Goal: Information Seeking & Learning: Check status

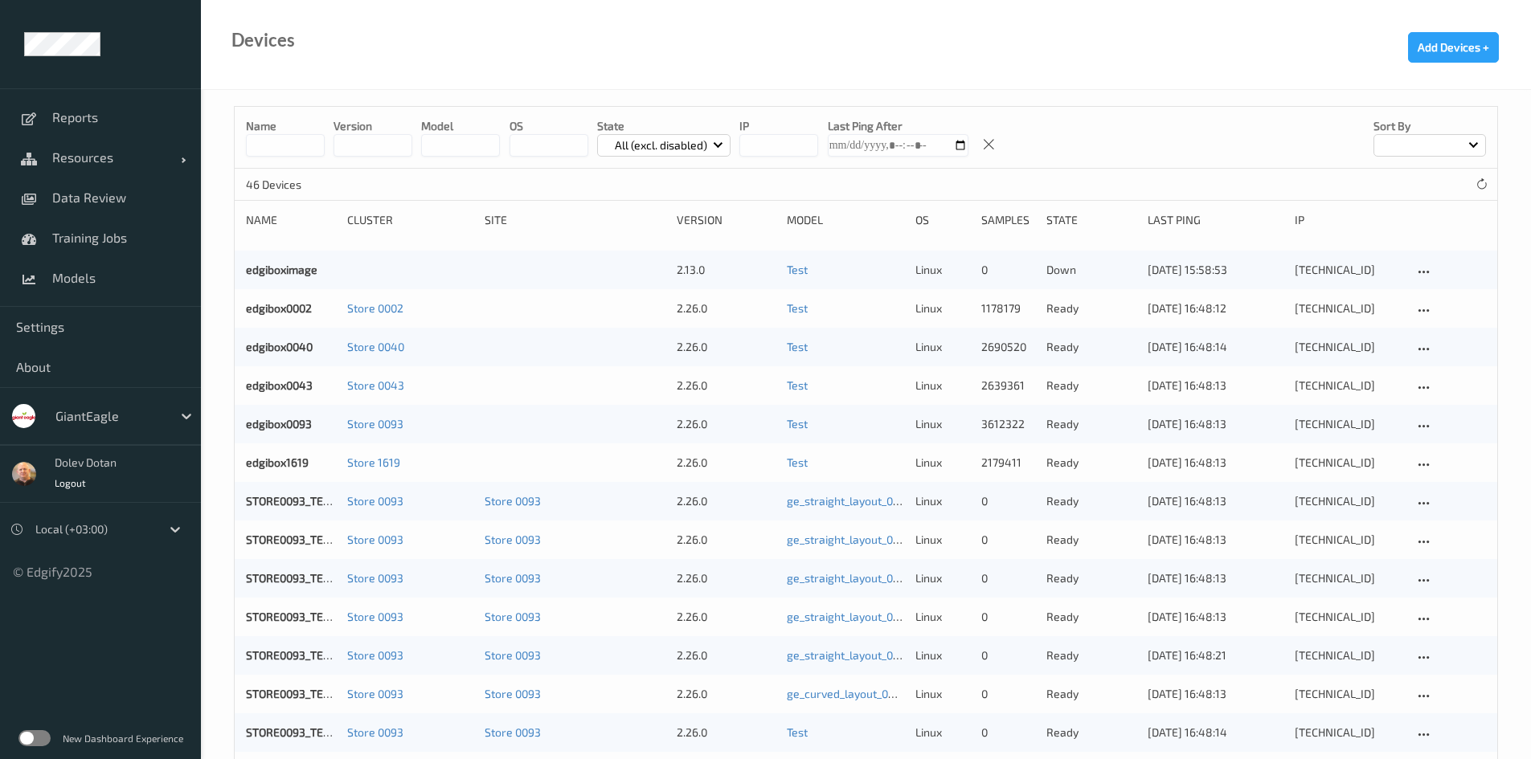
click at [36, 735] on label at bounding box center [34, 738] width 32 height 16
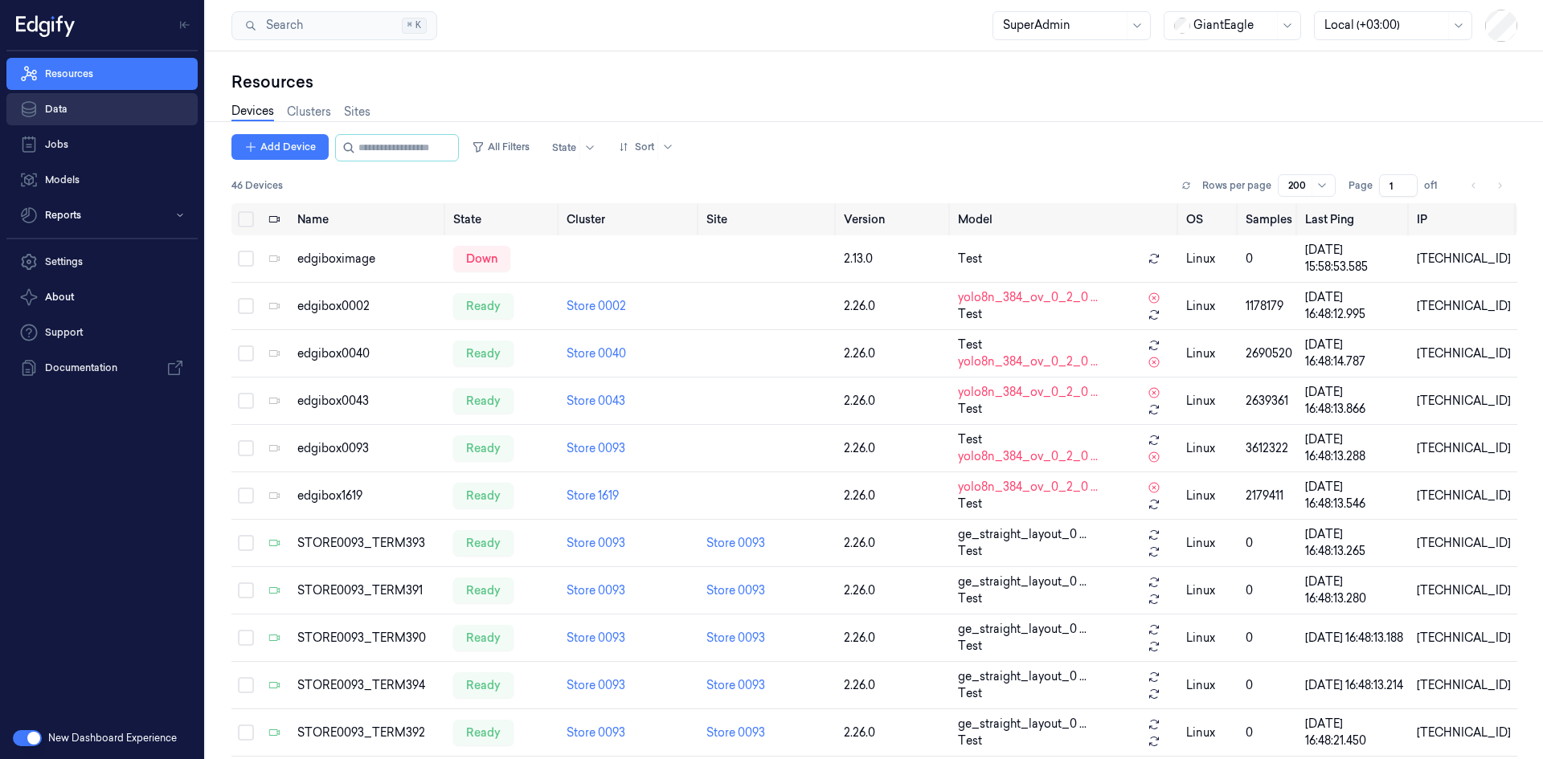
click at [107, 108] on link "Data" at bounding box center [101, 109] width 191 height 32
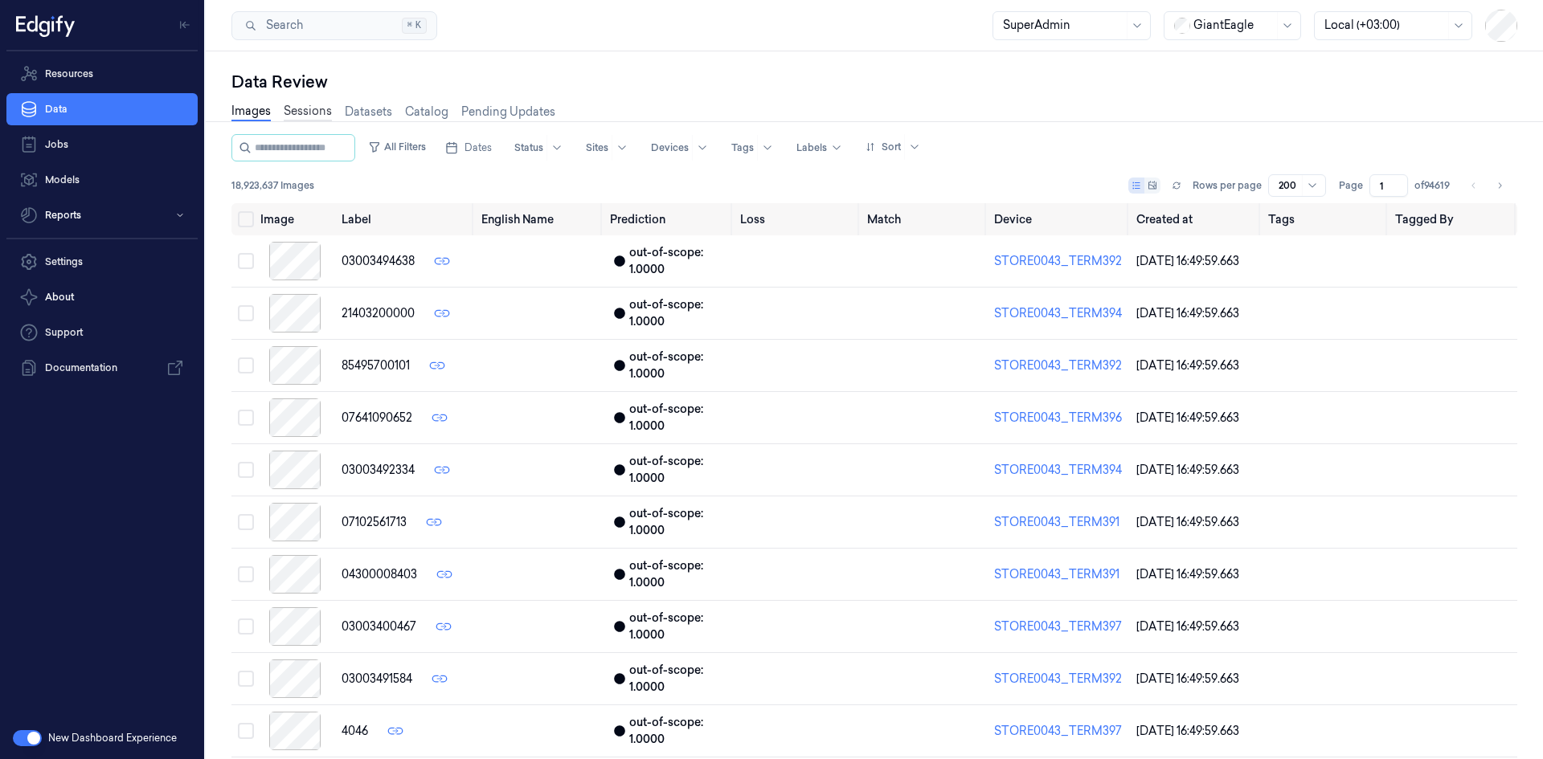
click at [305, 108] on link "Sessions" at bounding box center [308, 112] width 48 height 18
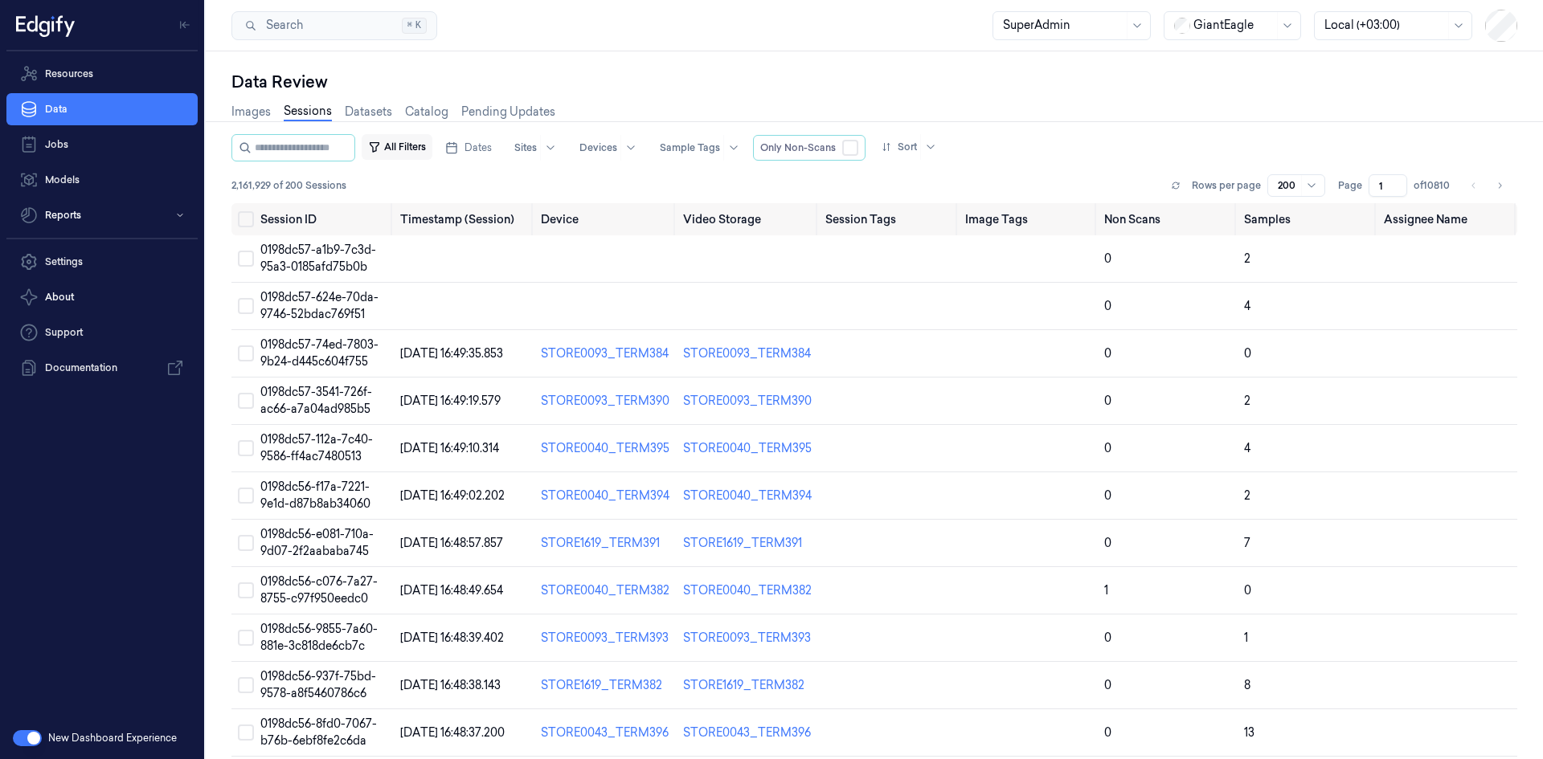
click at [415, 151] on button "All Filters" at bounding box center [397, 147] width 71 height 26
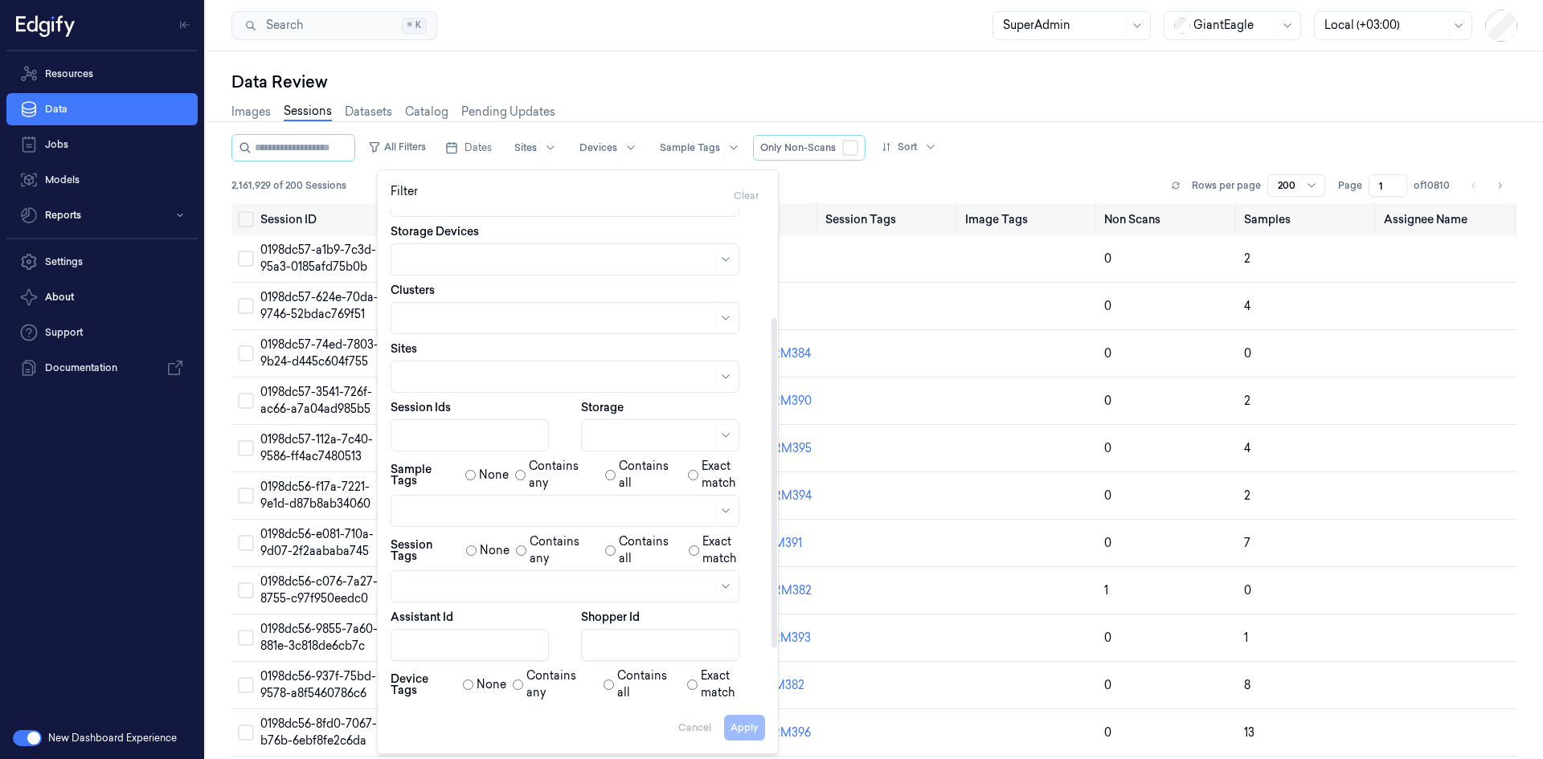
scroll to position [241, 0]
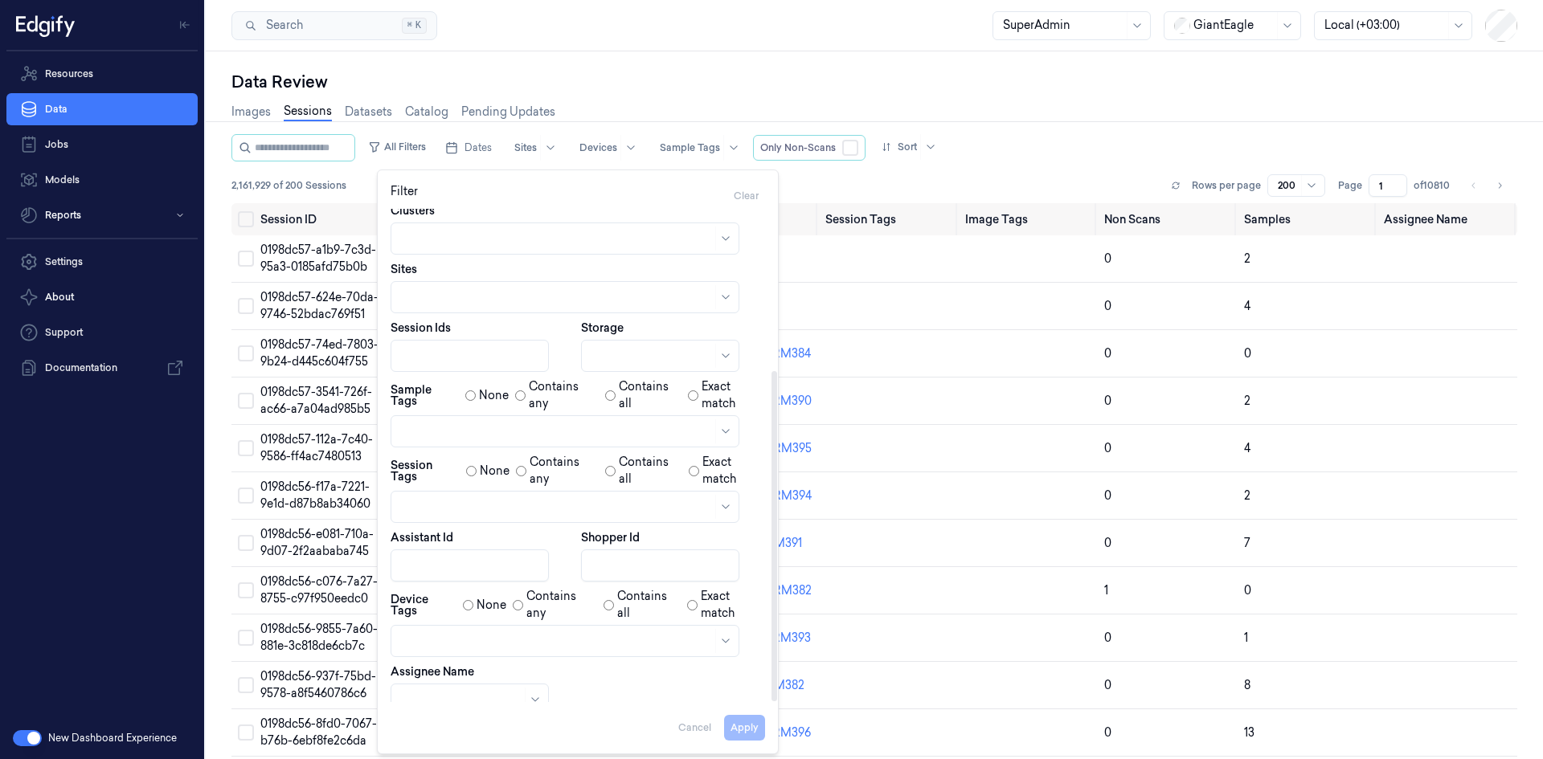
click at [456, 677] on body "Resources Data Jobs Models Reports Settings About Support Documentation New Das…" at bounding box center [771, 379] width 1543 height 759
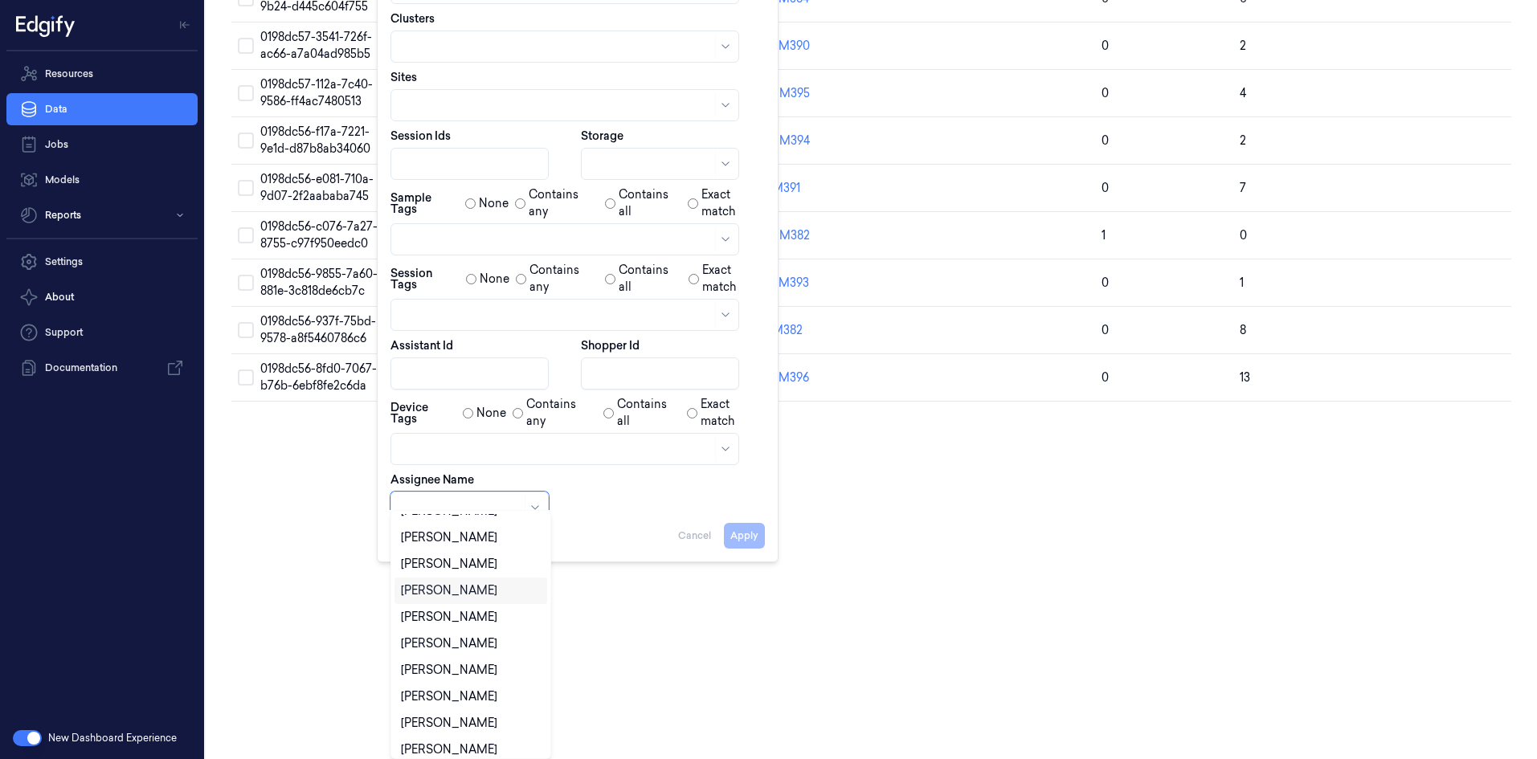
scroll to position [0, 0]
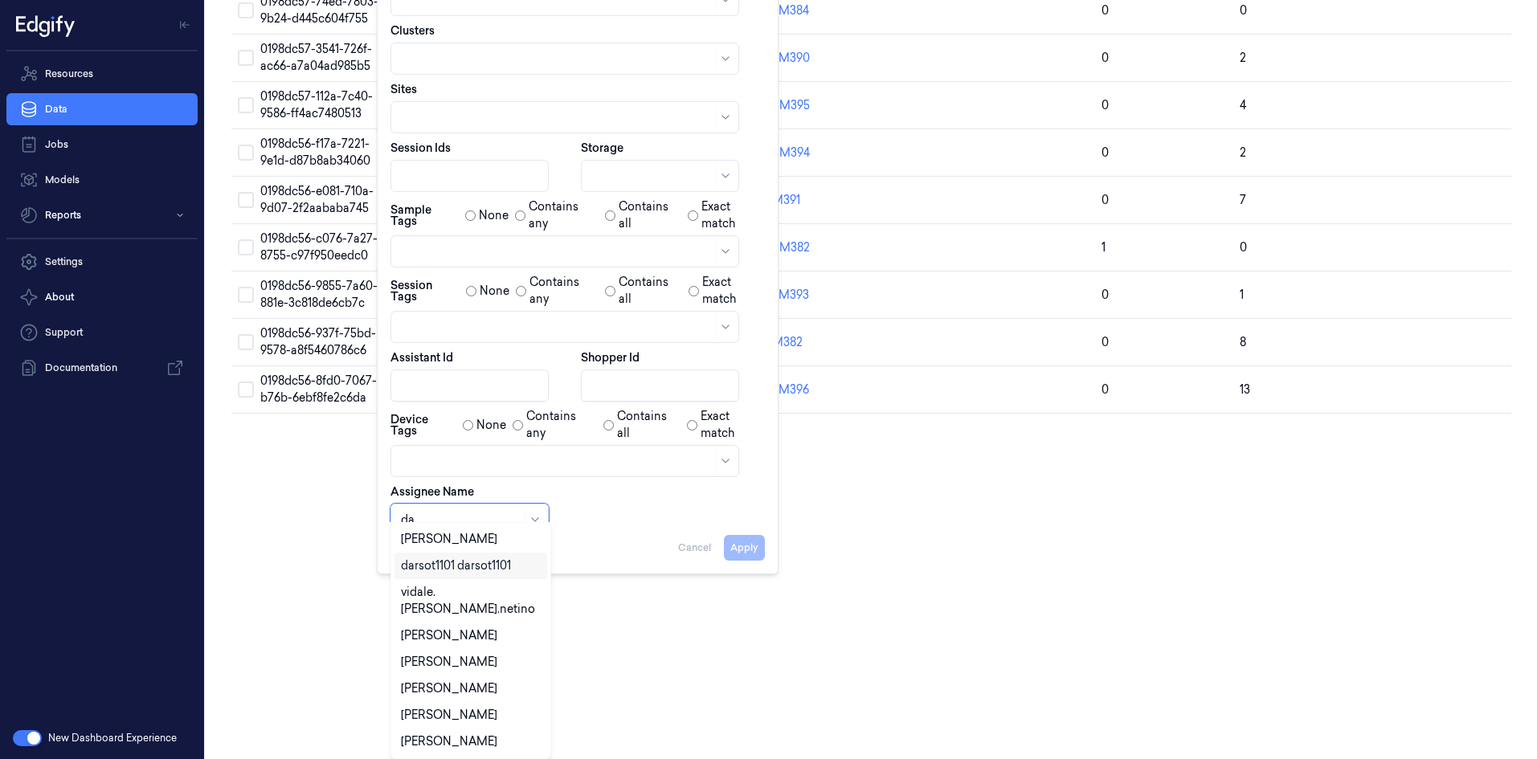
type input "dav"
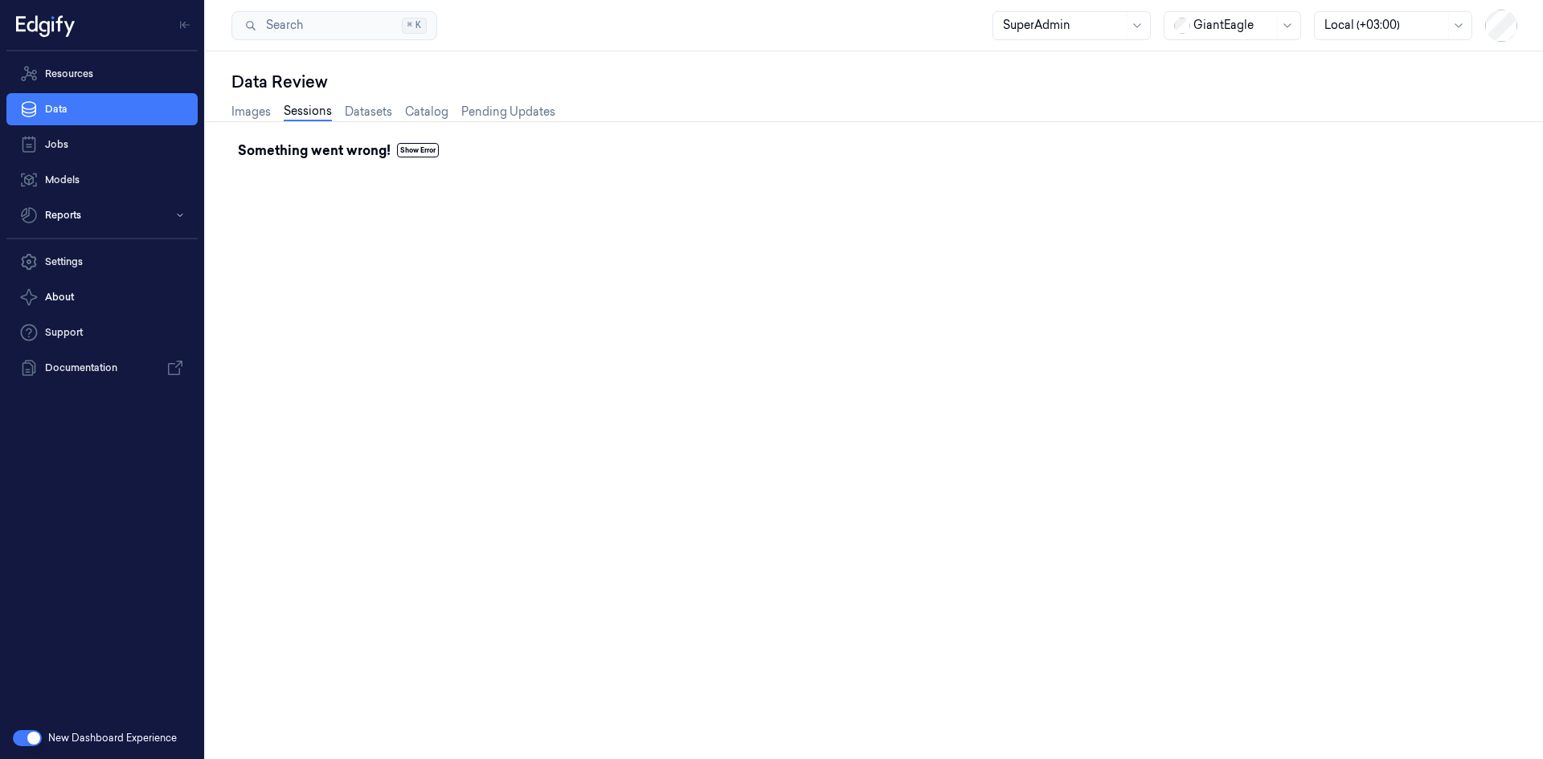
click at [311, 109] on link "Sessions" at bounding box center [308, 112] width 48 height 18
click at [255, 112] on link "Images" at bounding box center [250, 112] width 39 height 18
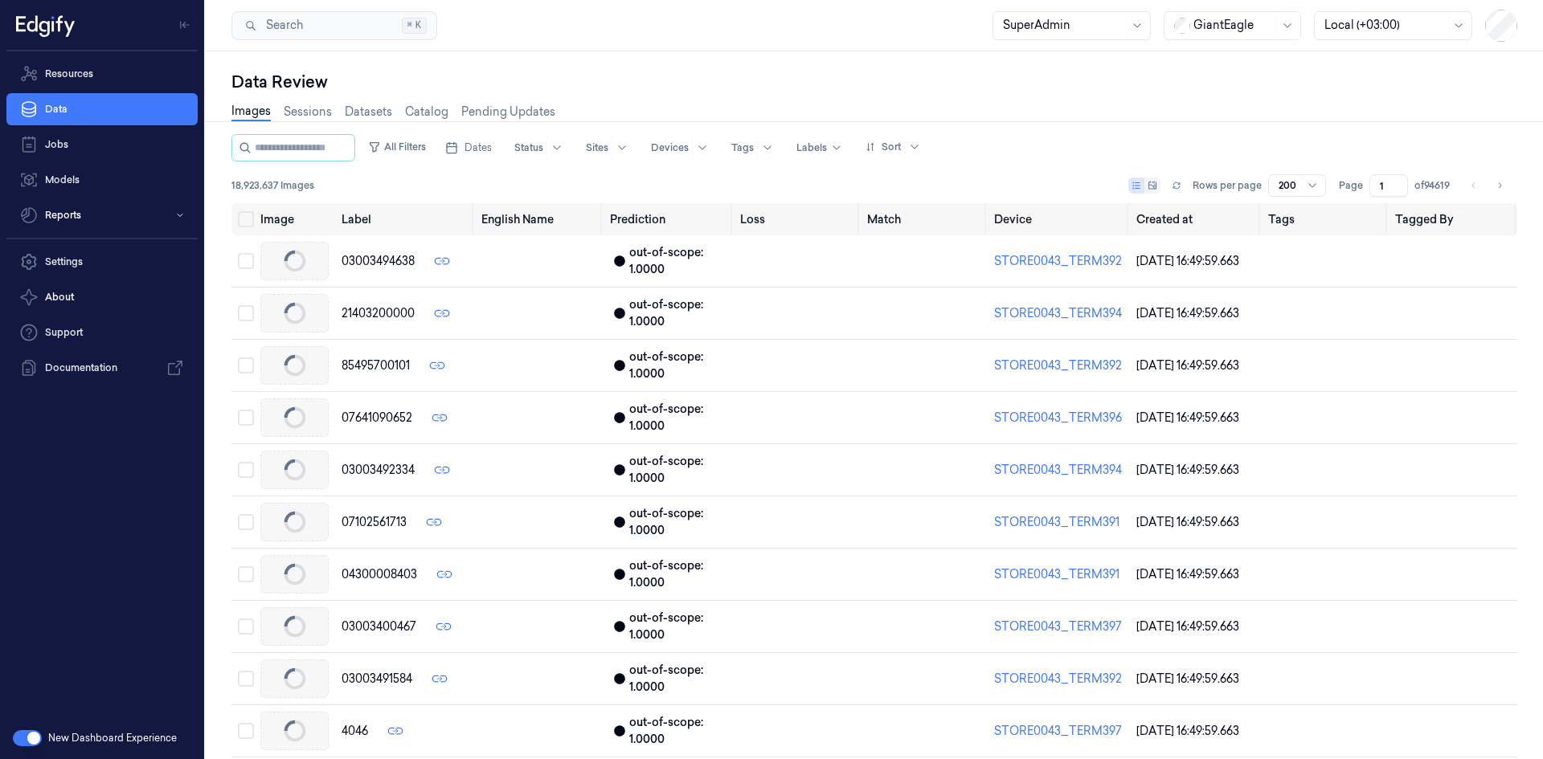
click at [302, 111] on link "Sessions" at bounding box center [308, 112] width 48 height 17
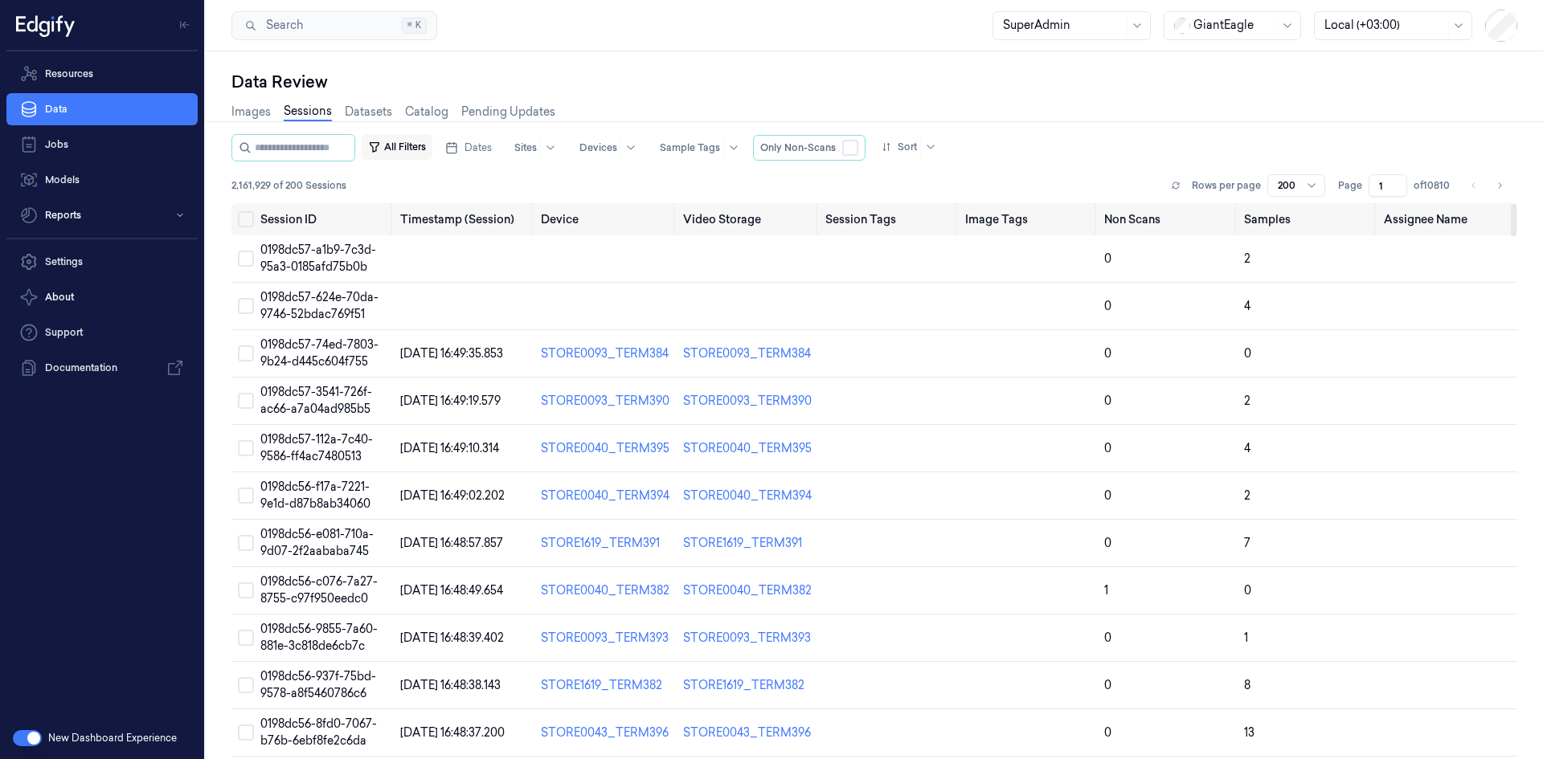
click at [424, 143] on button "All Filters" at bounding box center [397, 147] width 71 height 26
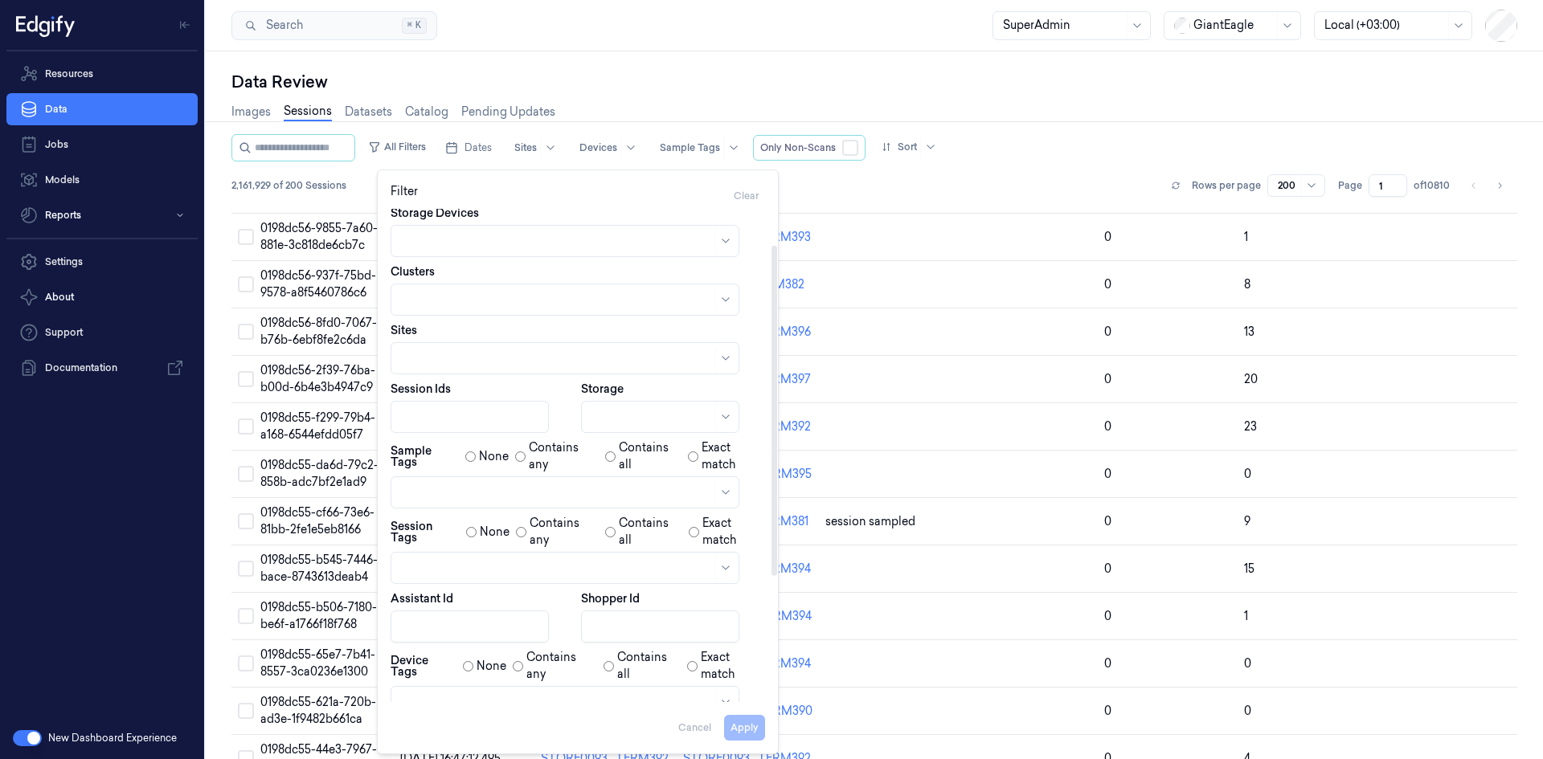
scroll to position [241, 0]
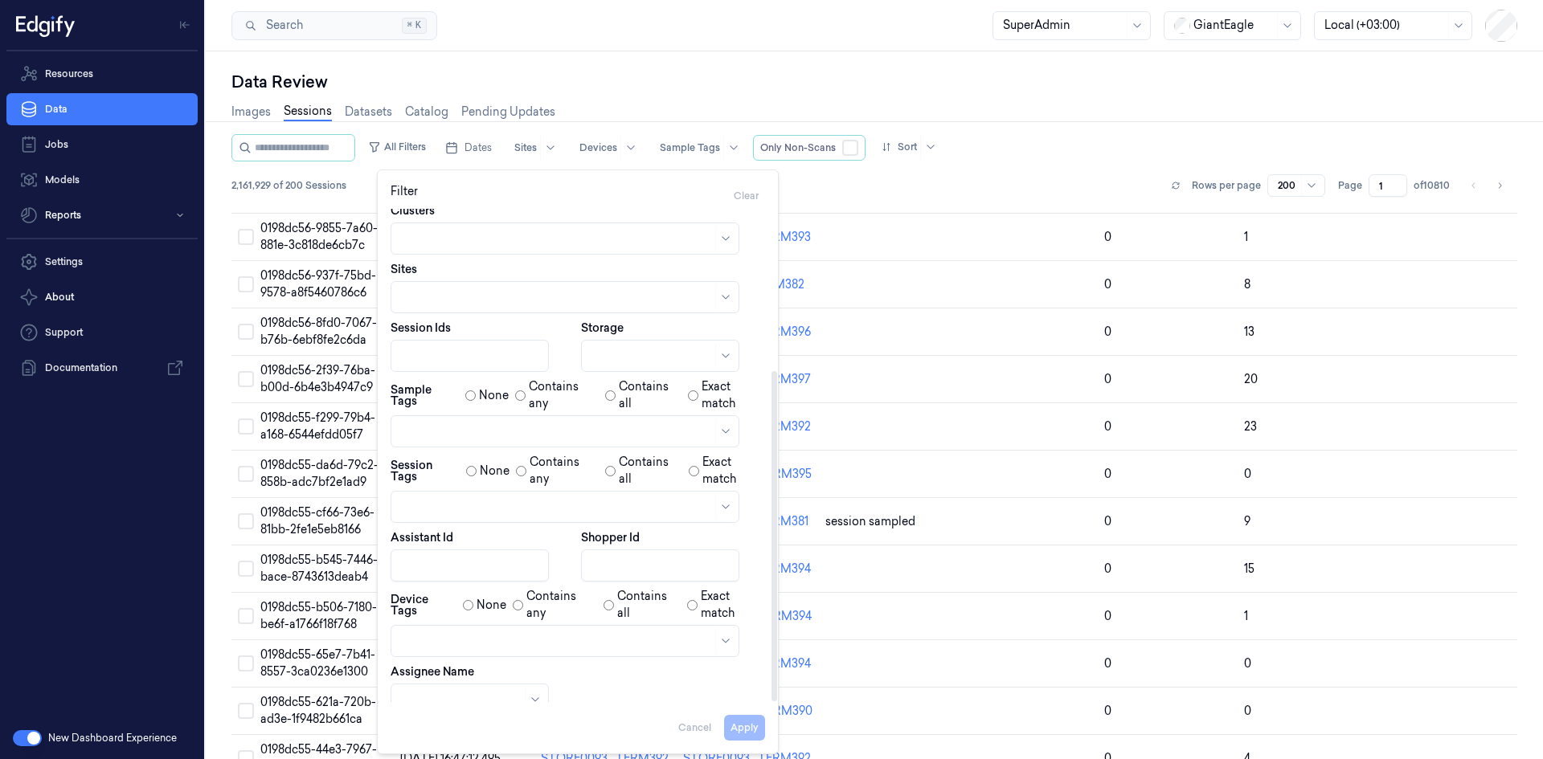
drag, startPoint x: 772, startPoint y: 494, endPoint x: 740, endPoint y: 681, distance: 189.9
click at [771, 684] on div at bounding box center [774, 536] width 6 height 330
click at [460, 685] on body "Resources Data Jobs Models Reports Settings About Support Documentation New Das…" at bounding box center [771, 379] width 1543 height 759
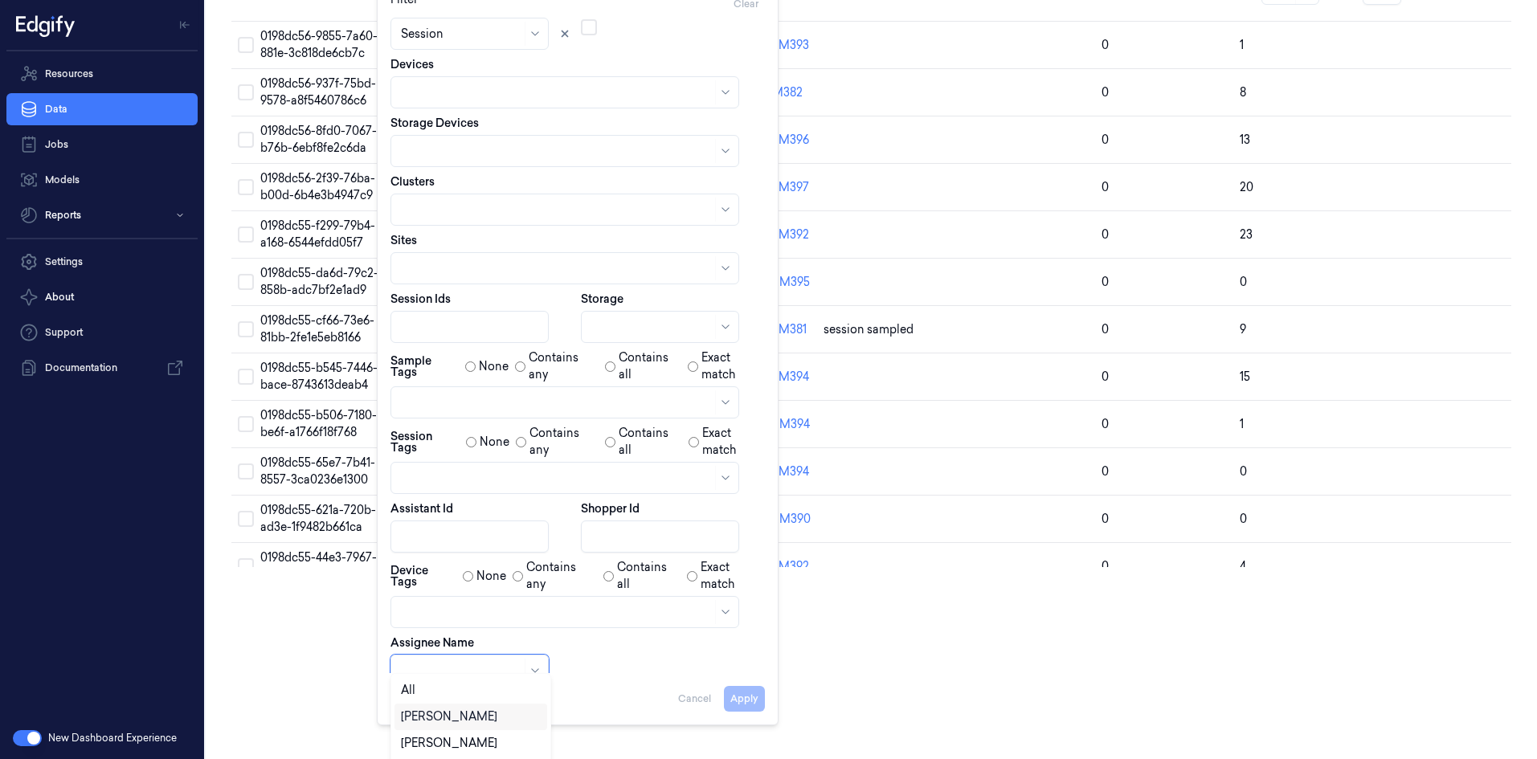
click at [446, 722] on div "Revital Dotan" at bounding box center [449, 717] width 96 height 17
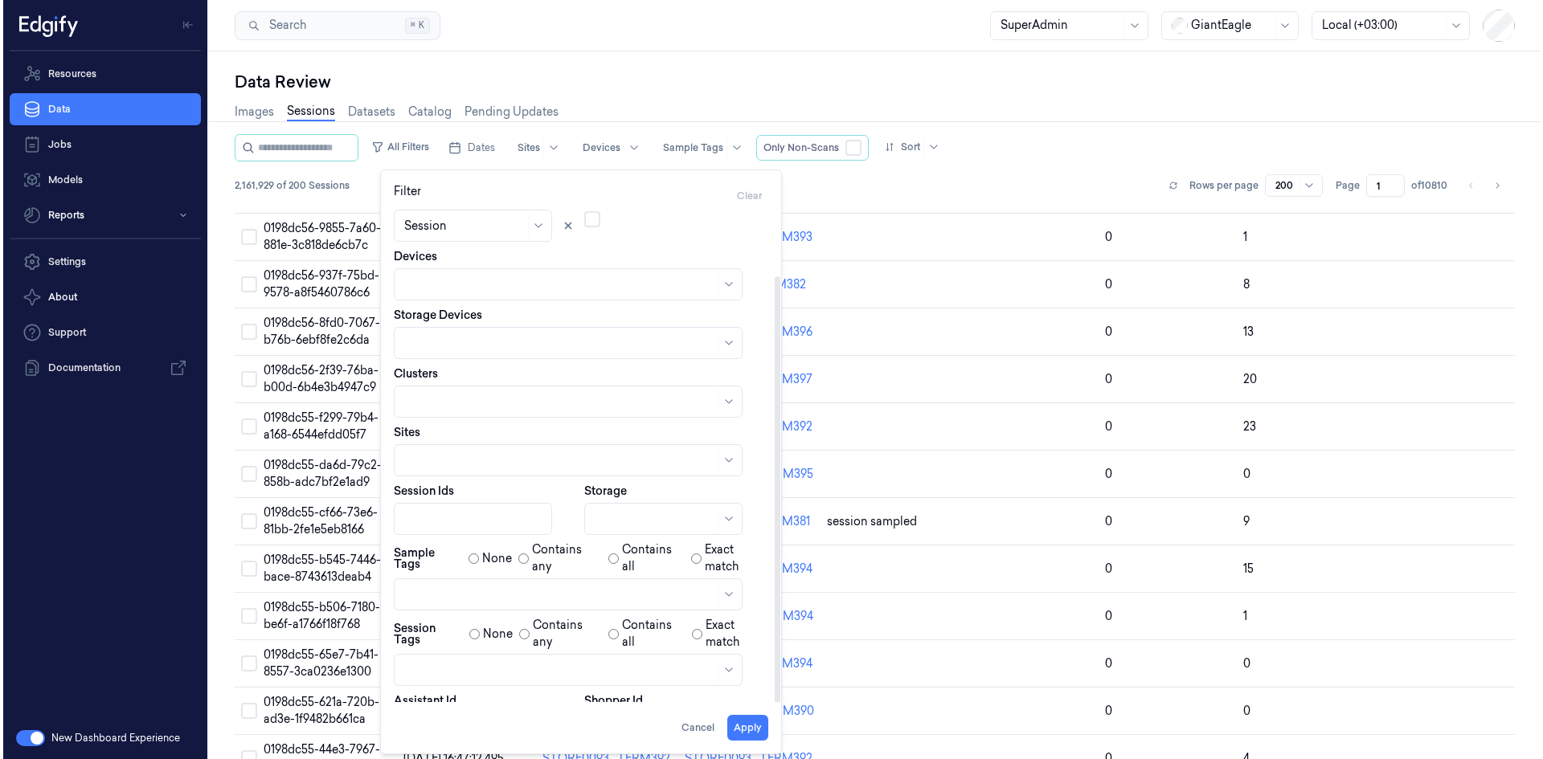
scroll to position [0, 0]
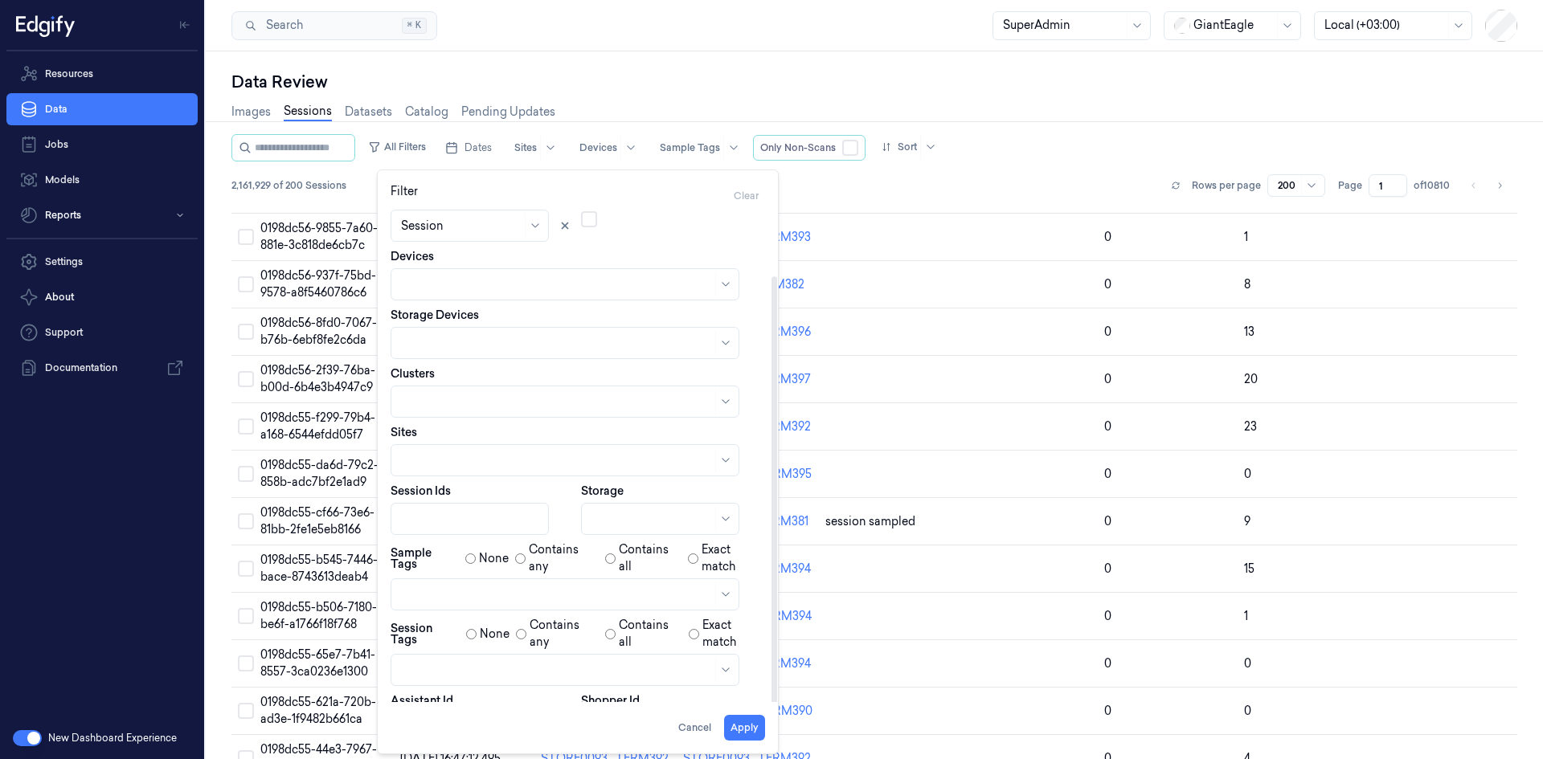
click at [646, 642] on div "Dates Pick a date Time Field Session Only Non-Scans Devices Storage Devices Clu…" at bounding box center [577, 512] width 374 height 763
click at [734, 726] on button "Apply" at bounding box center [744, 728] width 41 height 26
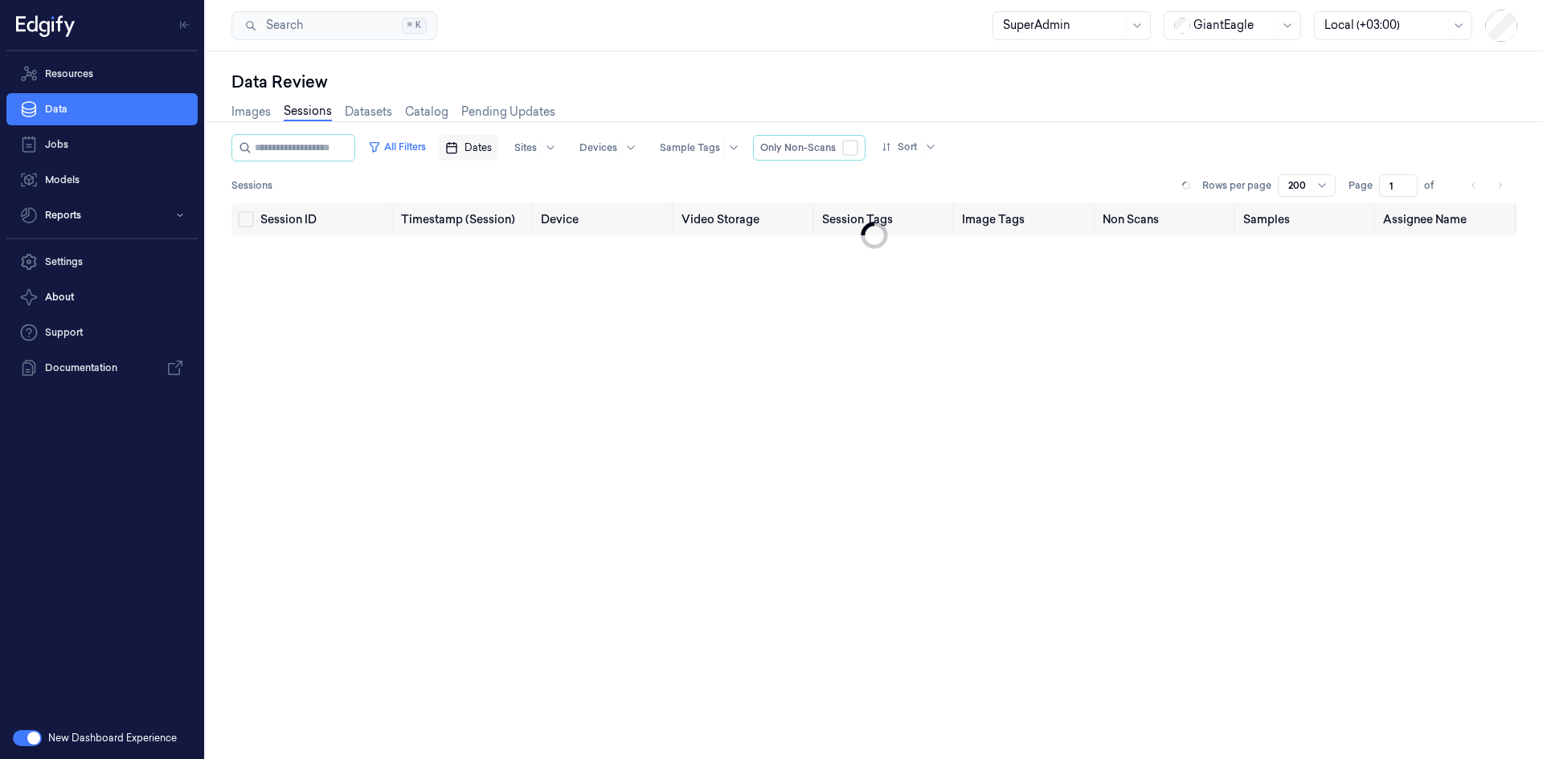
click at [484, 153] on span "Dates" at bounding box center [477, 148] width 27 height 14
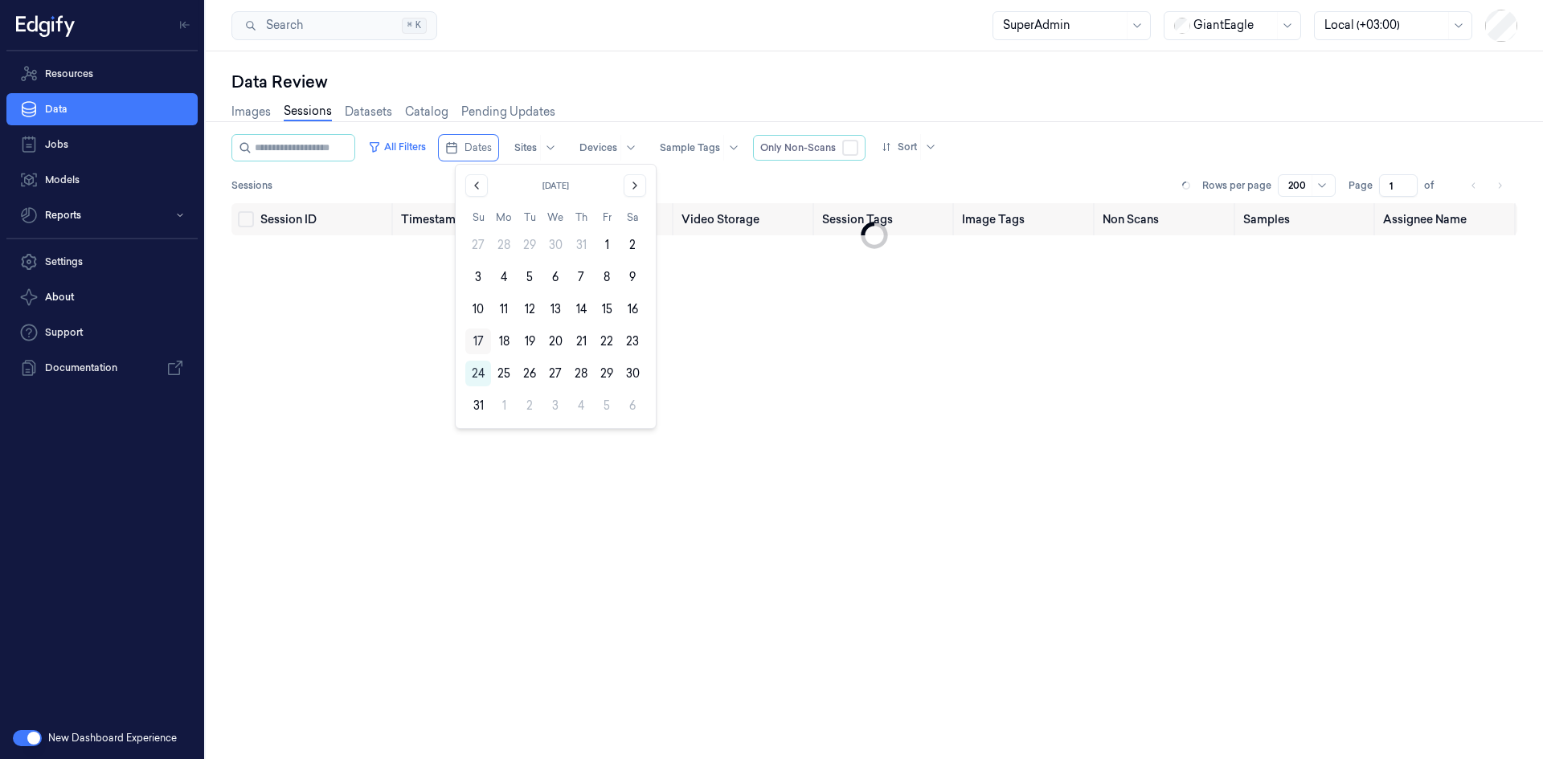
click at [475, 345] on button "17" at bounding box center [478, 342] width 26 height 26
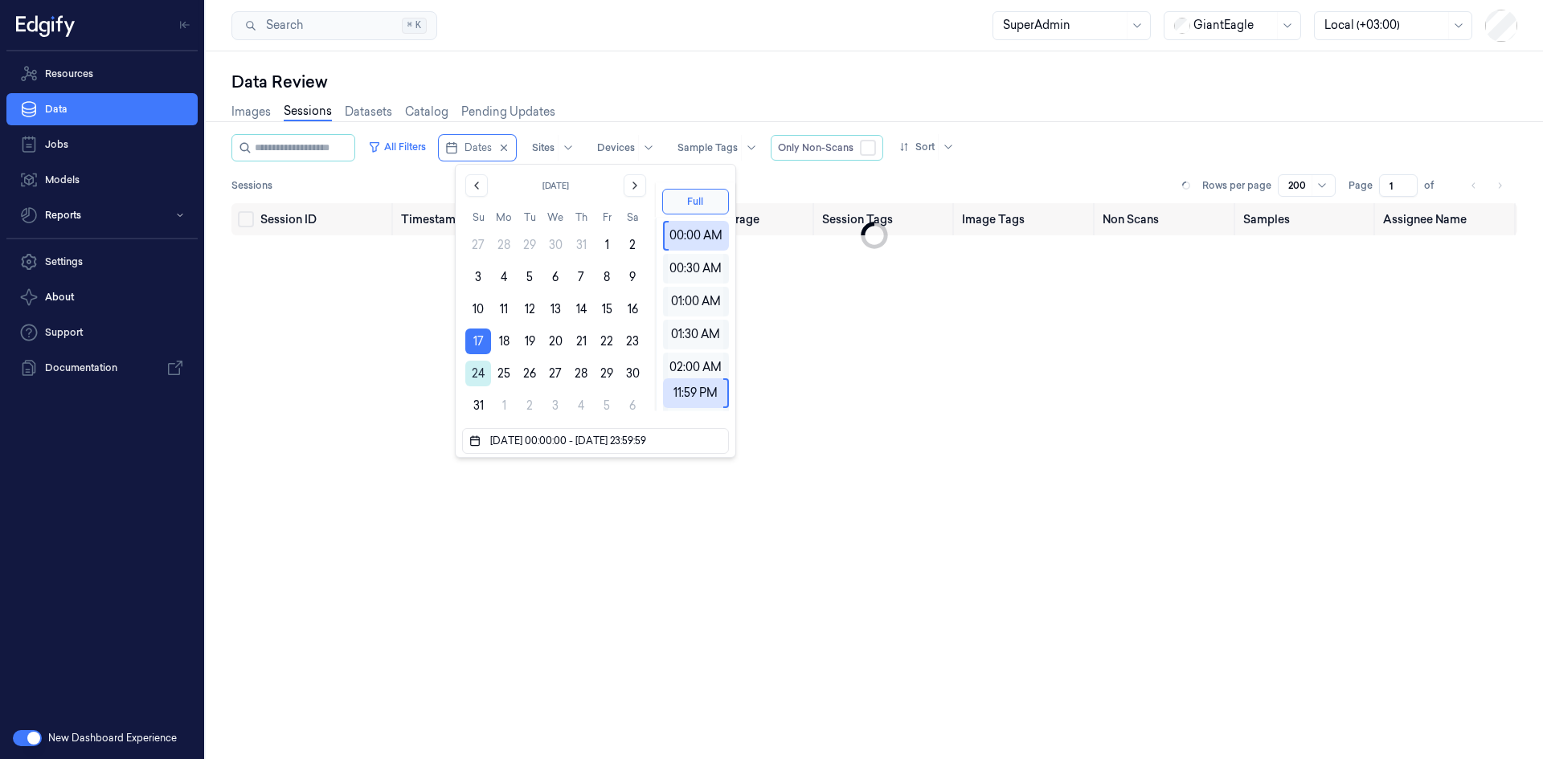
click at [481, 380] on button "24" at bounding box center [478, 374] width 26 height 26
click at [636, 341] on button "23" at bounding box center [632, 342] width 26 height 26
click at [621, 344] on button "23" at bounding box center [632, 342] width 26 height 26
click at [476, 373] on button "24" at bounding box center [478, 374] width 26 height 26
type input "23/08/2025 00:00:00 - 24/08/2025 23:59:59"
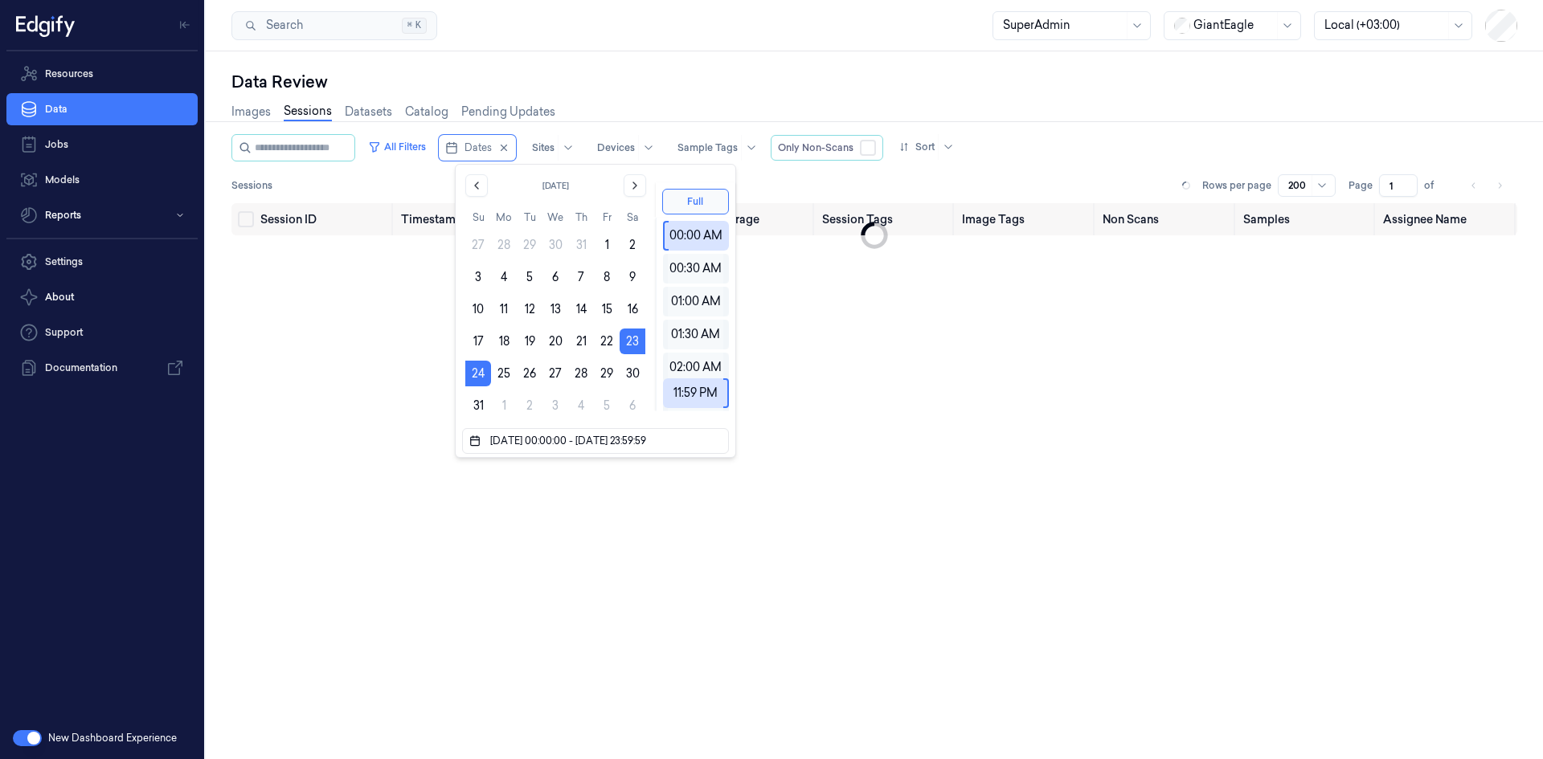
click at [889, 175] on div "Sessions Rows per page 200 Page 1 of" at bounding box center [874, 185] width 1286 height 22
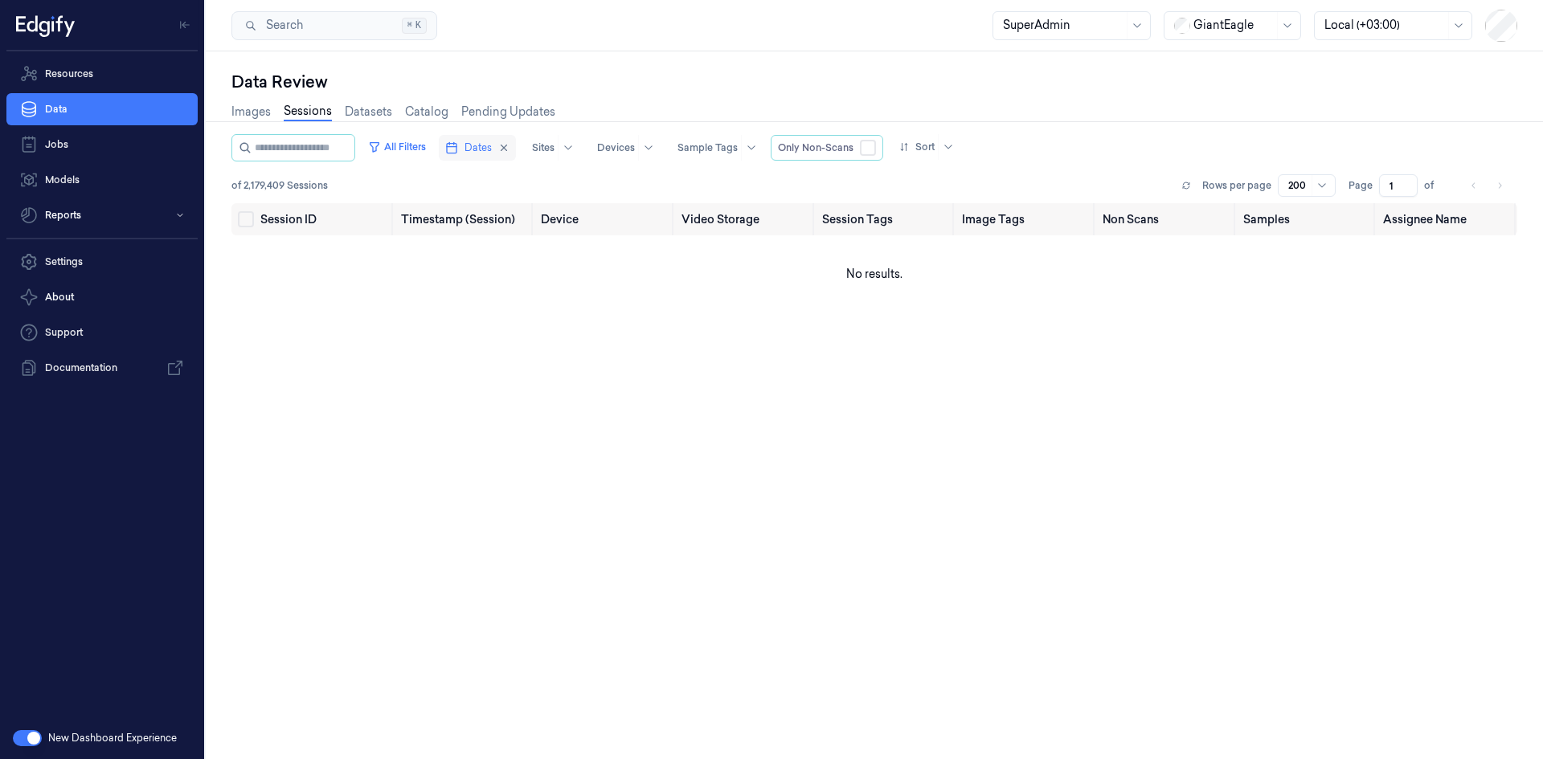
click at [476, 141] on button "Dates" at bounding box center [477, 148] width 77 height 26
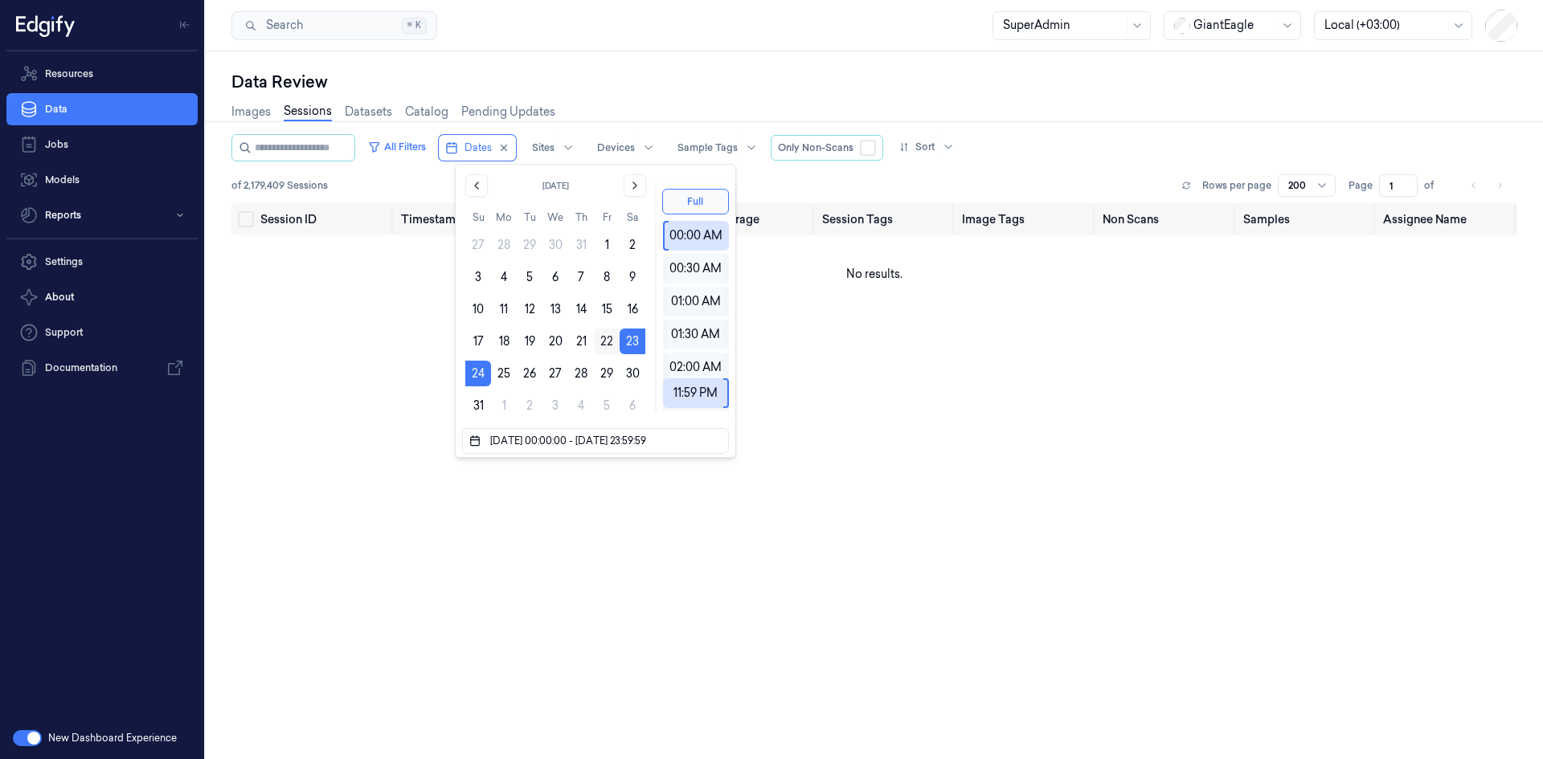
click at [603, 341] on button "22" at bounding box center [607, 342] width 26 height 26
click at [468, 340] on button "17" at bounding box center [478, 342] width 26 height 26
click at [469, 372] on button "24" at bounding box center [478, 374] width 26 height 26
click at [476, 337] on button "17" at bounding box center [478, 342] width 26 height 26
click at [472, 375] on button "24" at bounding box center [478, 374] width 26 height 26
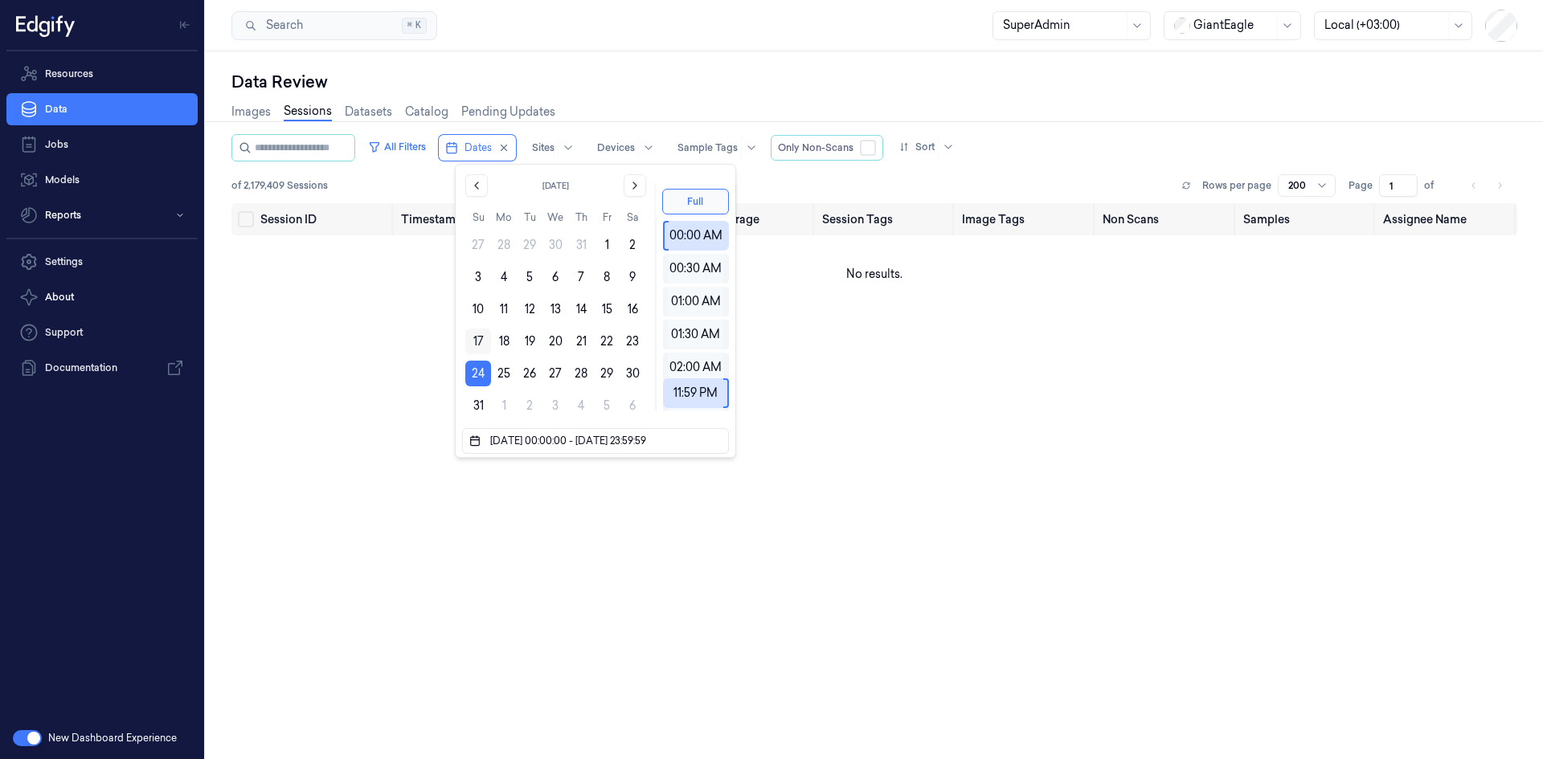
click at [476, 331] on button "17" at bounding box center [478, 342] width 26 height 26
type input "17/08/2025 00:00:00 - 24/08/2025 23:59:59"
click at [751, 80] on div "Data Review" at bounding box center [874, 82] width 1286 height 22
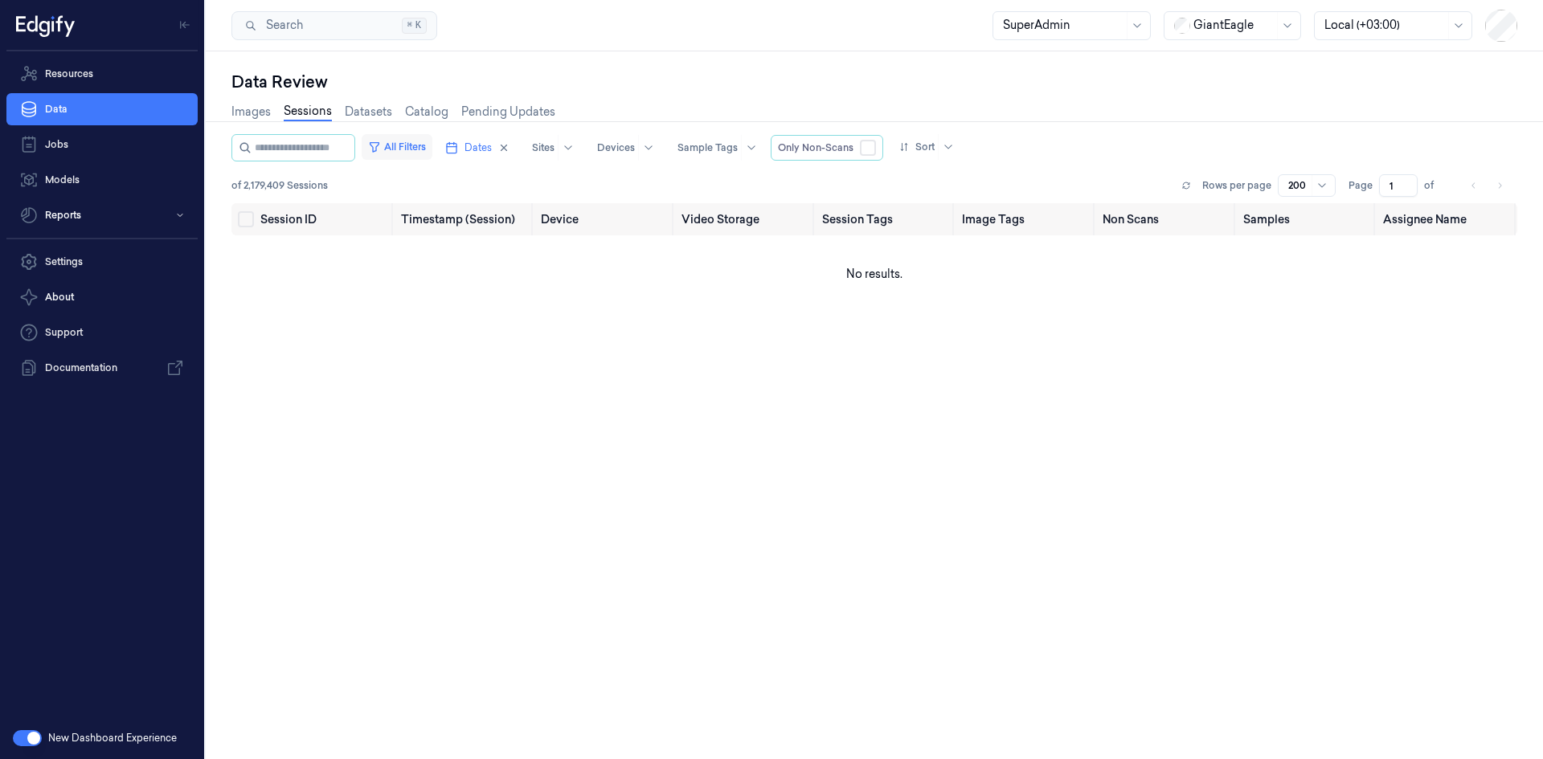
click at [427, 145] on button "All Filters" at bounding box center [397, 147] width 71 height 26
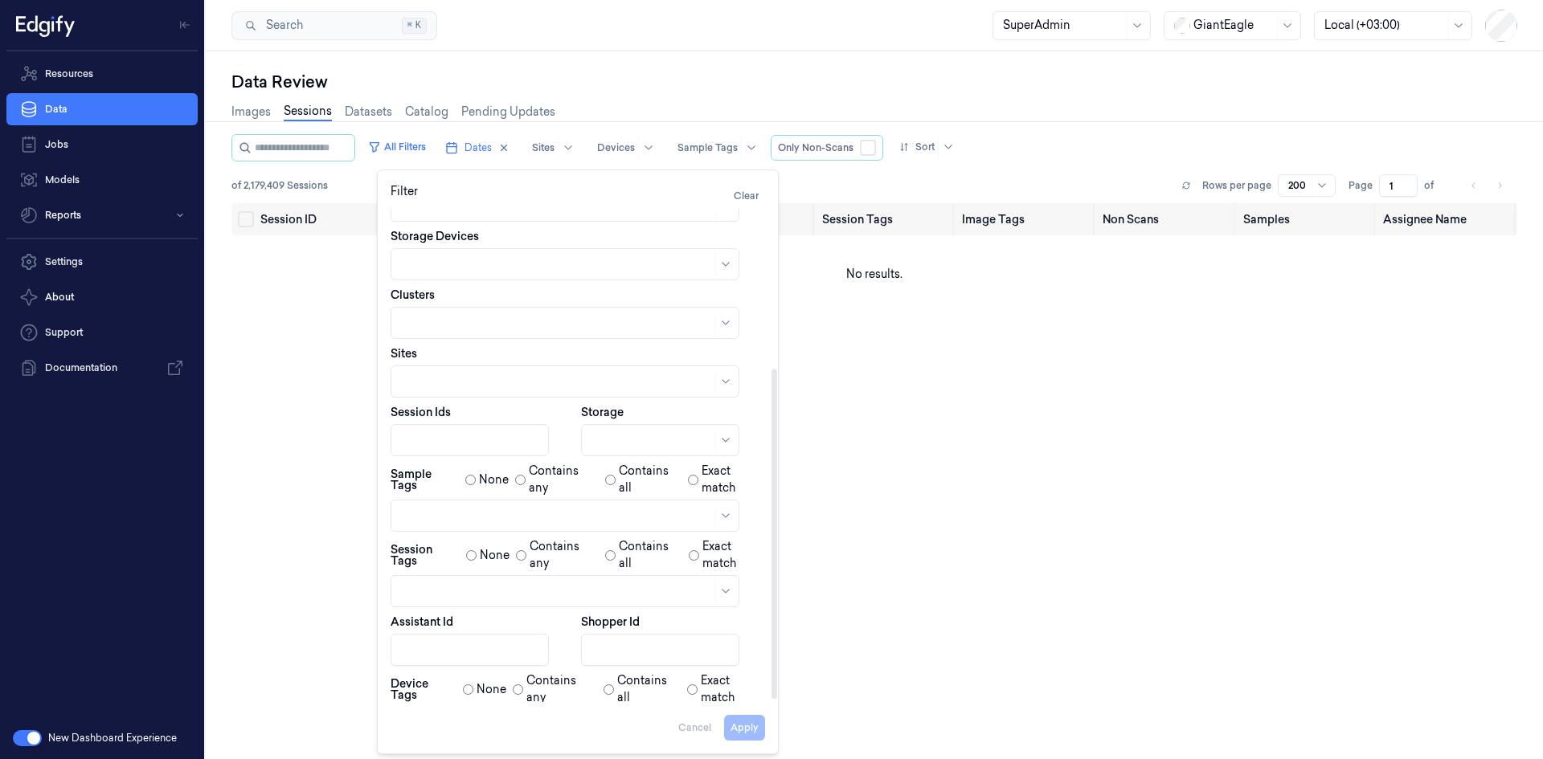
scroll to position [241, 0]
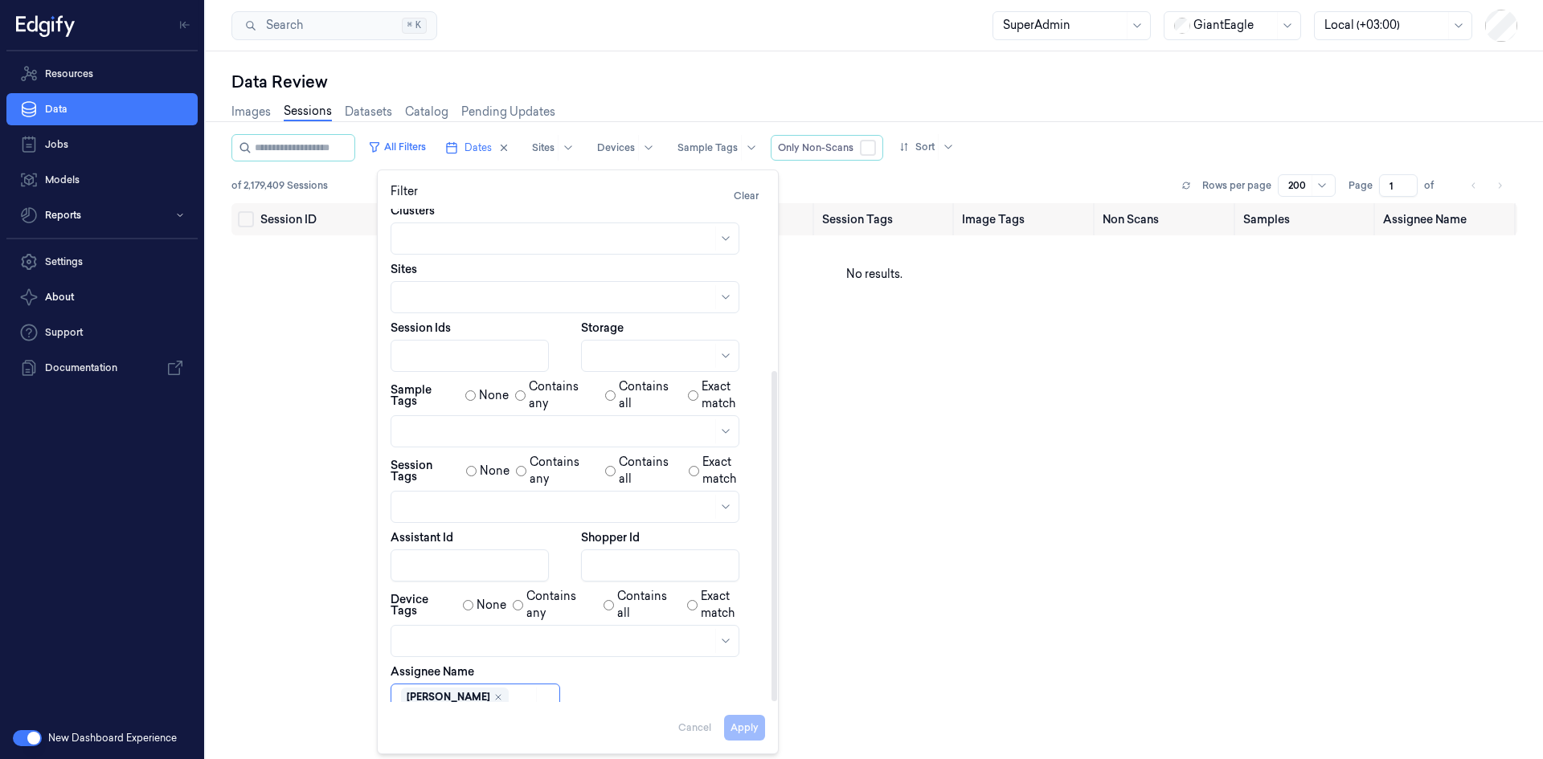
click at [537, 690] on body "Resources Data Jobs Models Reports Settings About Support Documentation New Das…" at bounding box center [771, 379] width 1543 height 759
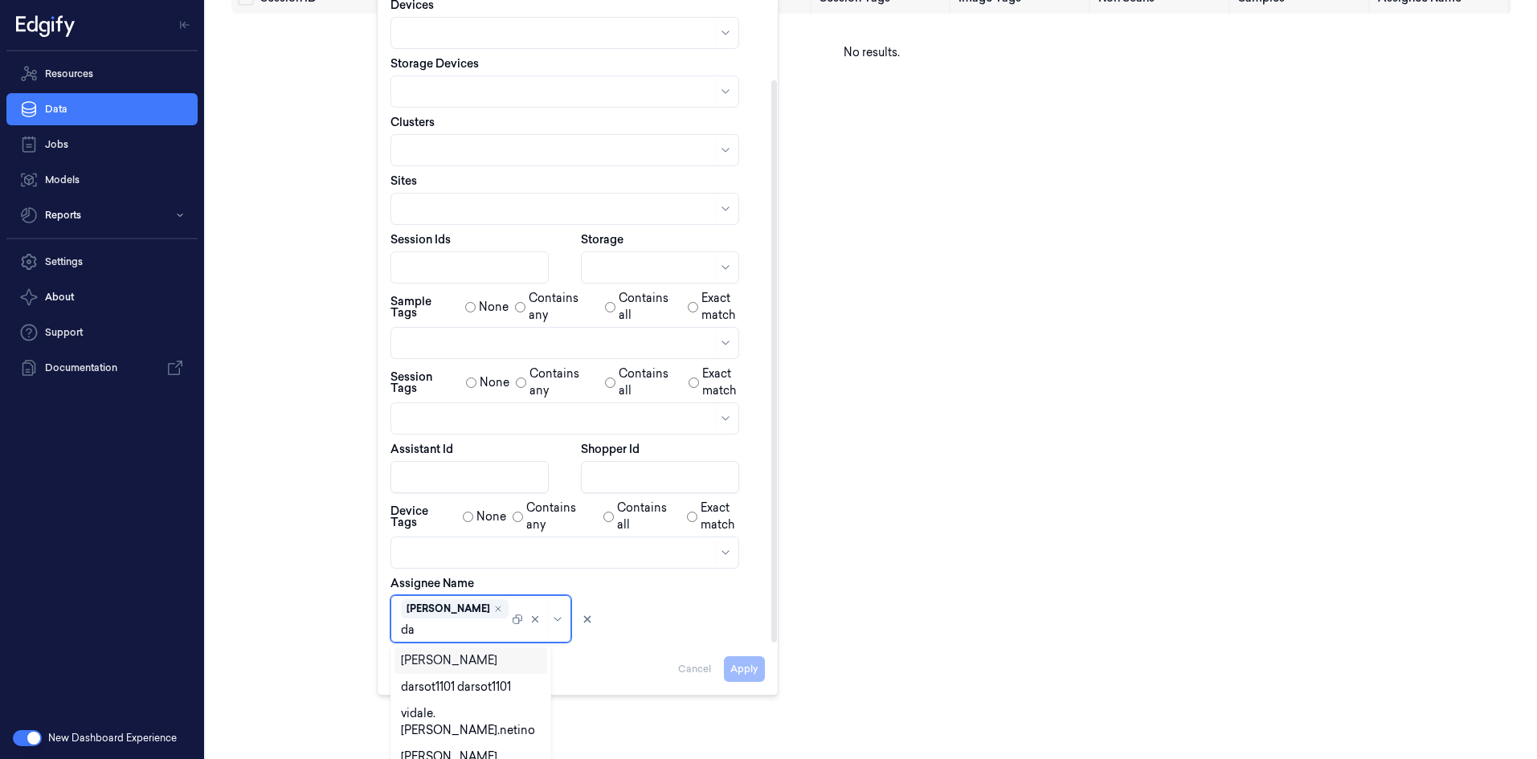
type input "dav"
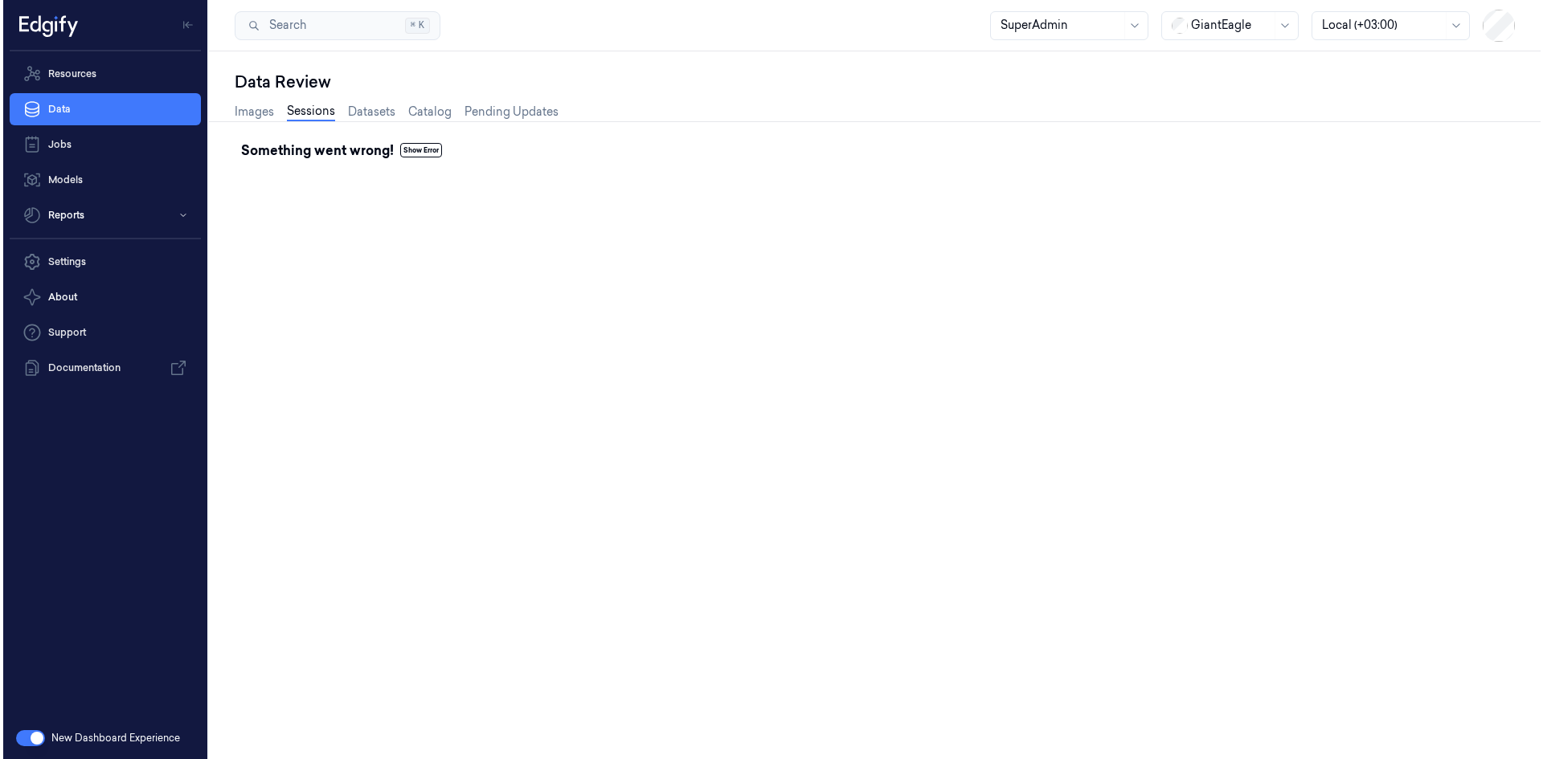
scroll to position [0, 0]
